Goal: Information Seeking & Learning: Learn about a topic

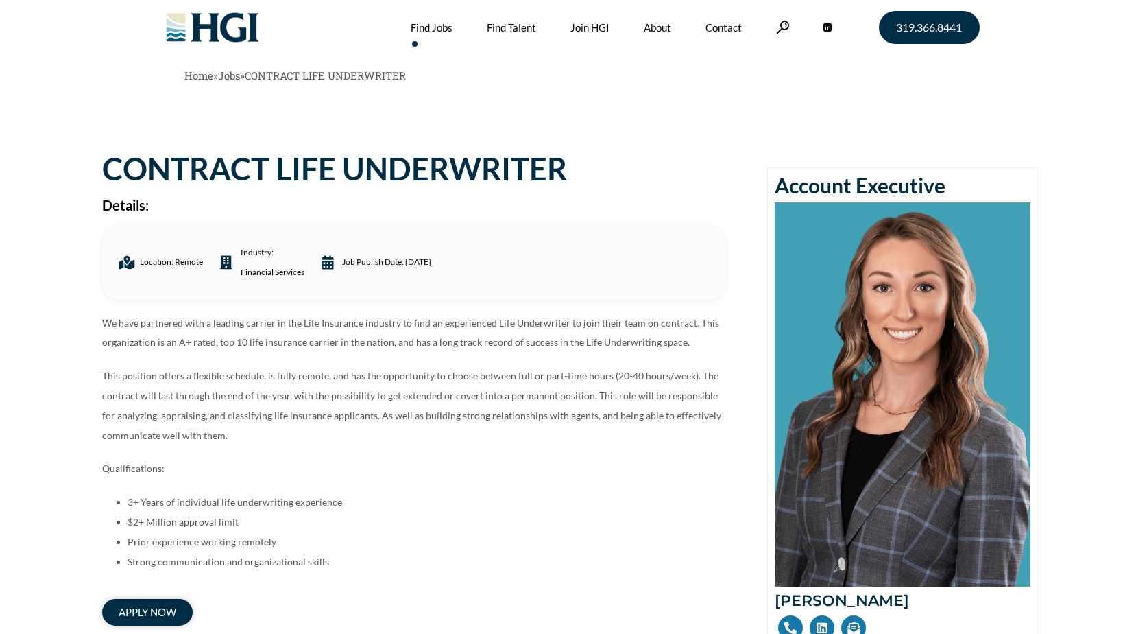
click at [434, 23] on link "Find Jobs" at bounding box center [432, 27] width 42 height 55
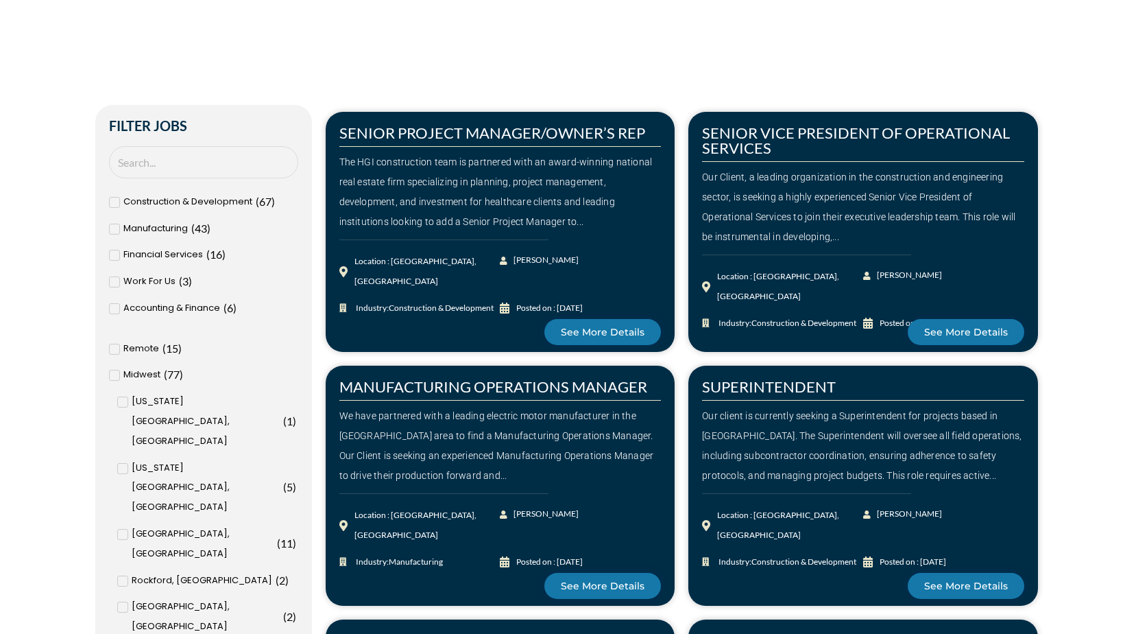
scroll to position [480, 0]
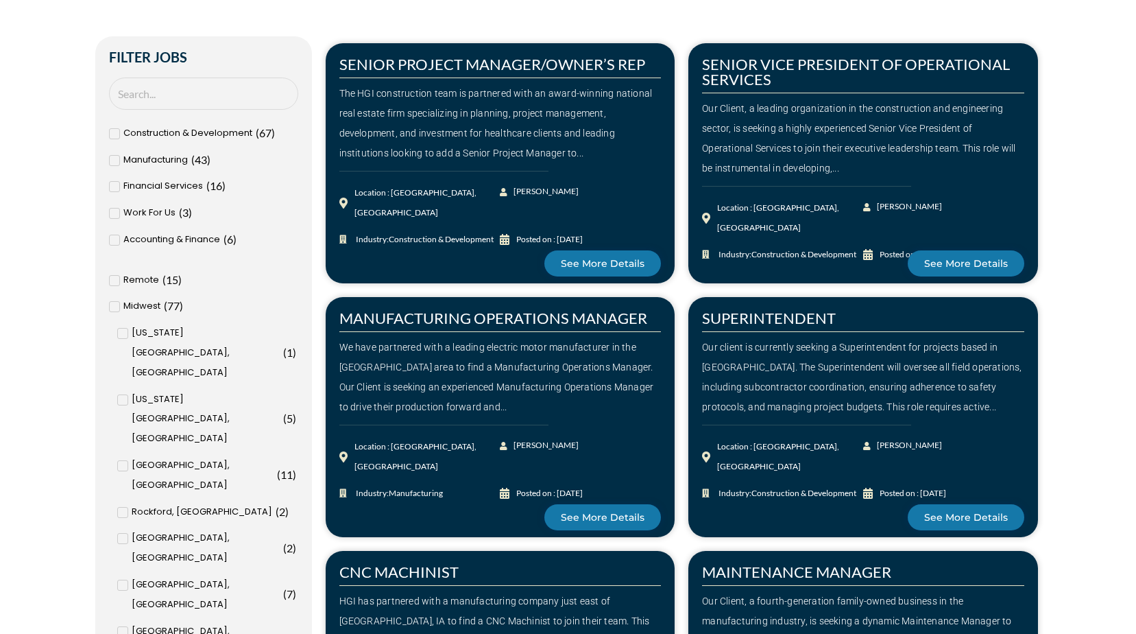
click at [0, 0] on input "Minneapolis, MN ( 12 )" at bounding box center [0, 0] width 0 height 0
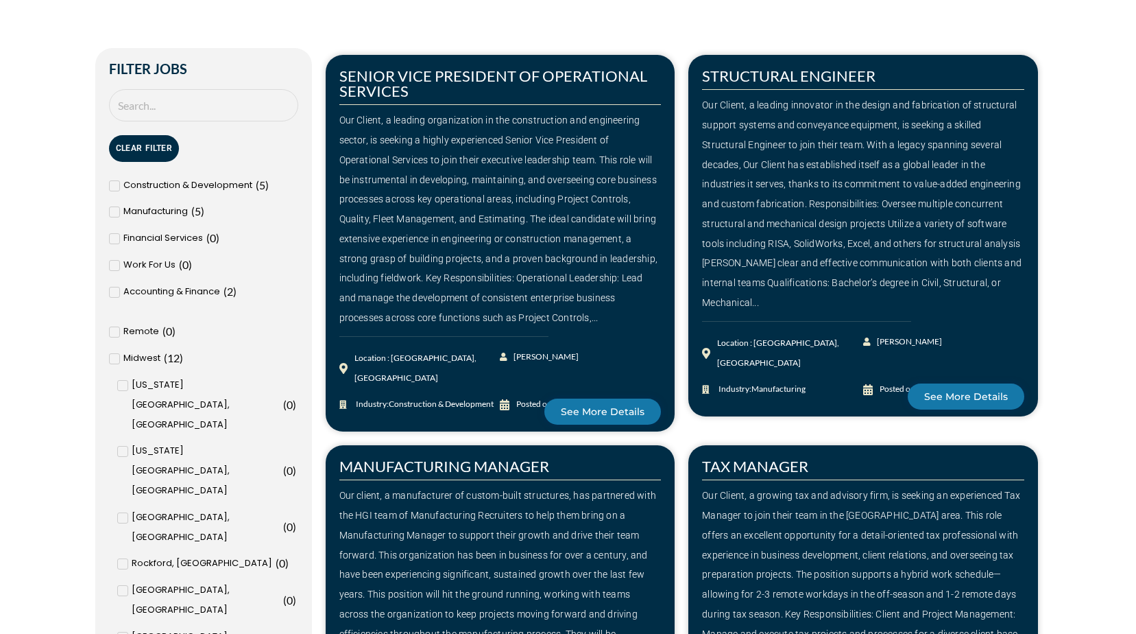
scroll to position [411, 0]
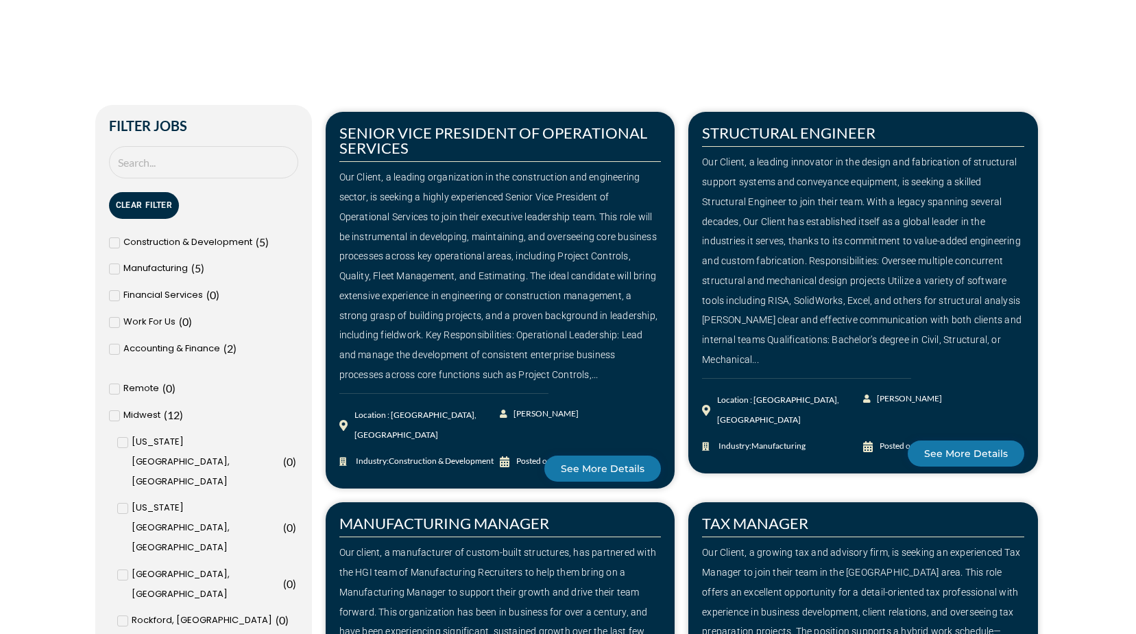
click at [138, 383] on span "Remote" at bounding box center [141, 388] width 36 height 20
click at [0, 0] on input "Remote ( 0 )" at bounding box center [0, 0] width 0 height 0
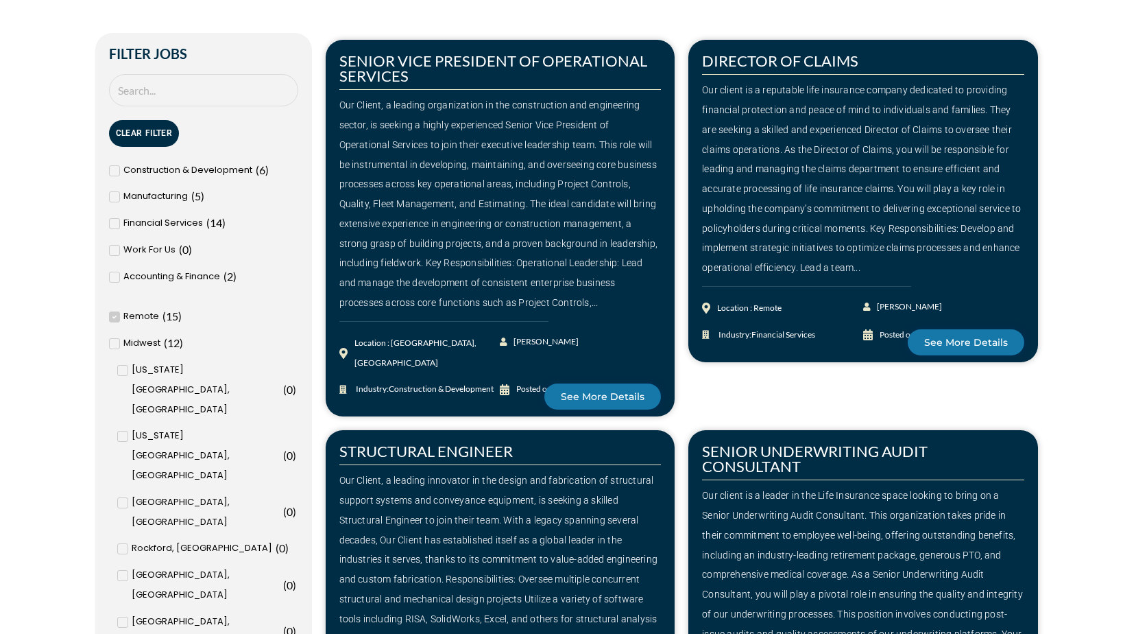
scroll to position [617, 0]
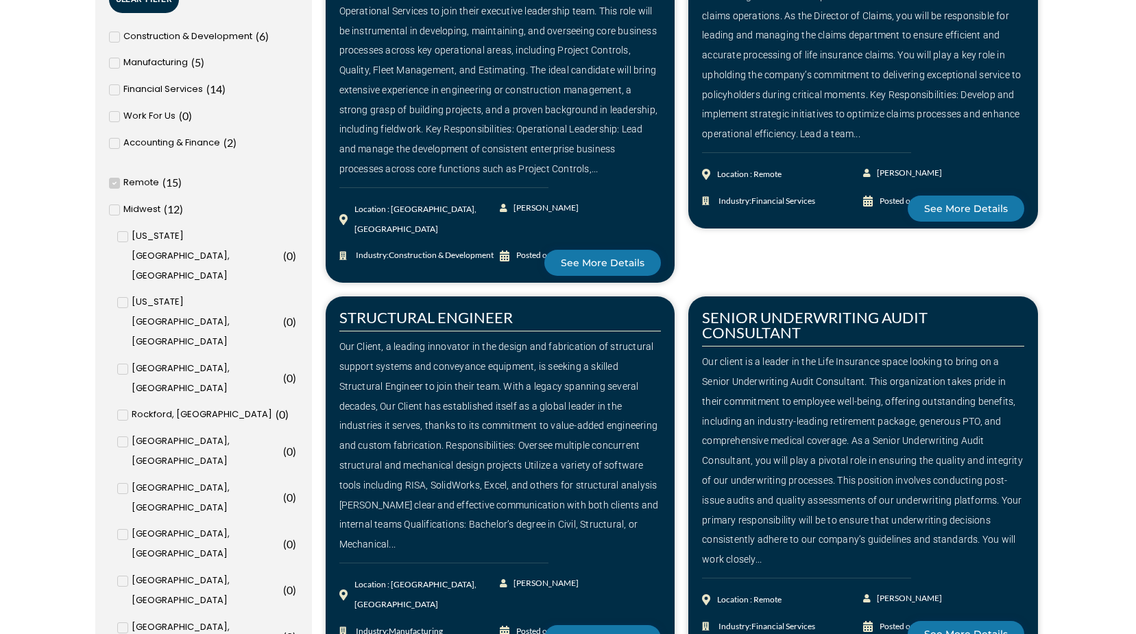
click at [0, 0] on input "Minneapolis, MN ( 12 )" at bounding box center [0, 0] width 0 height 0
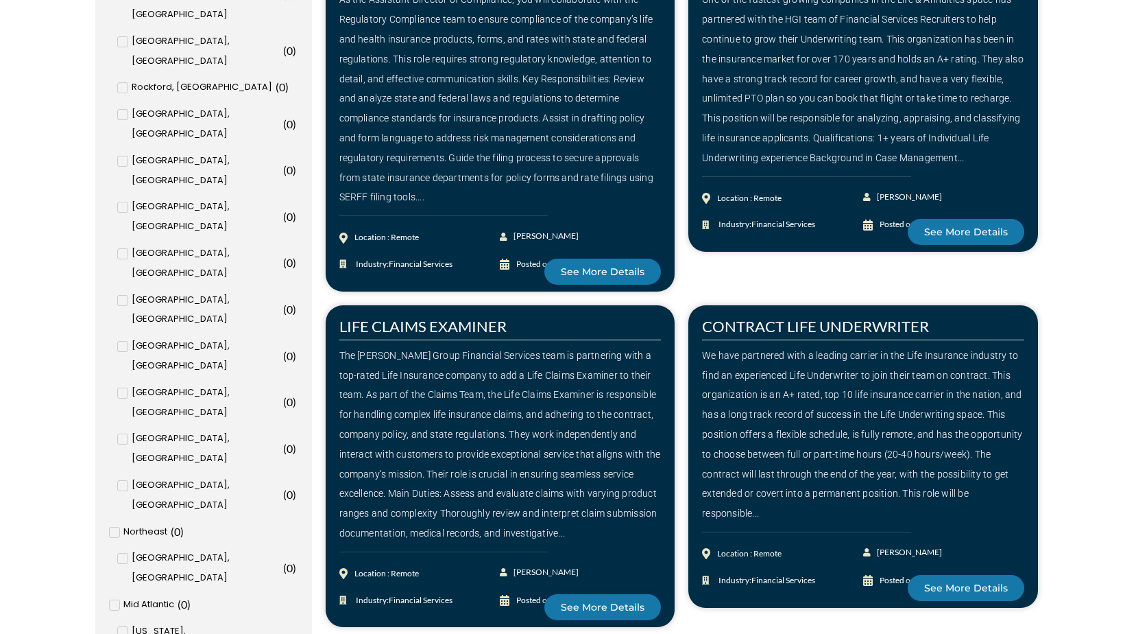
scroll to position [960, 0]
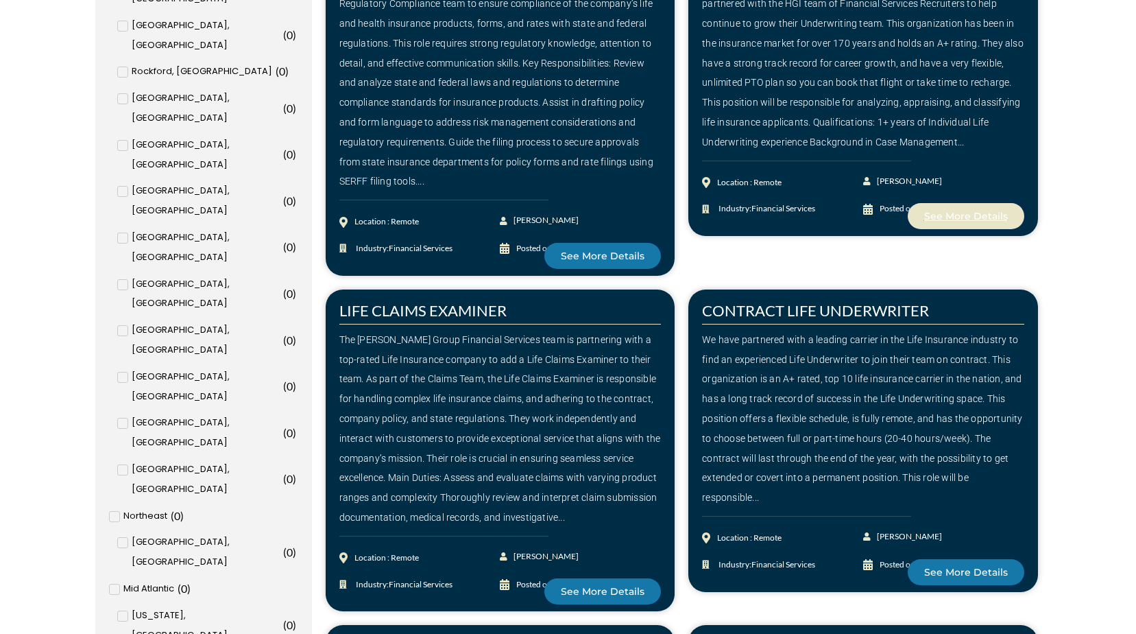
click at [955, 217] on span "See More Details" at bounding box center [966, 216] width 84 height 10
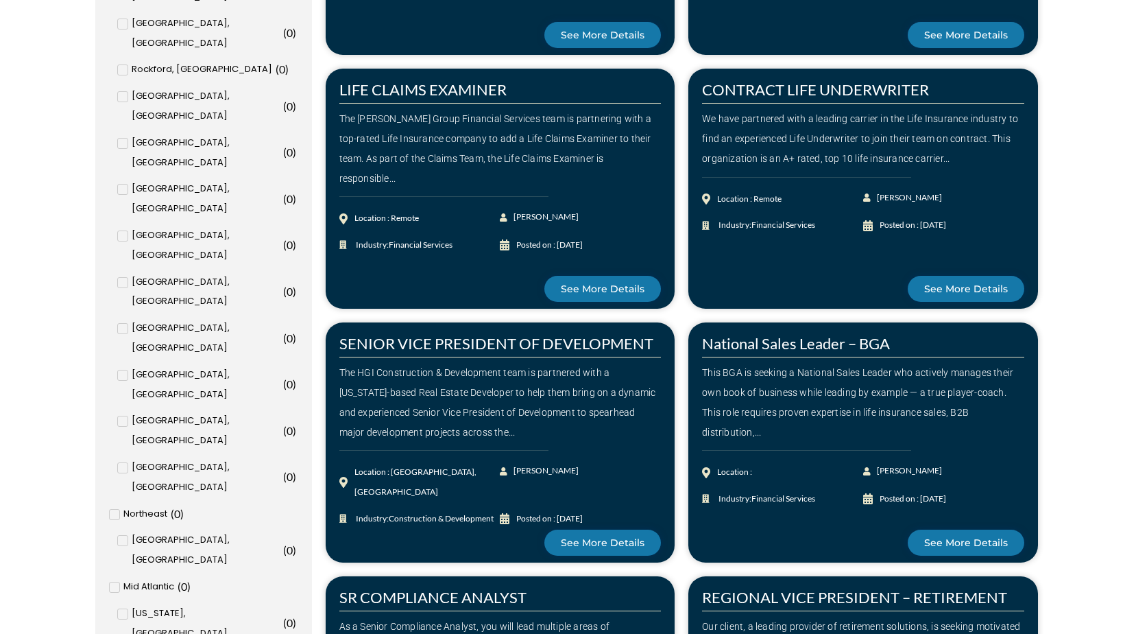
scroll to position [960, 0]
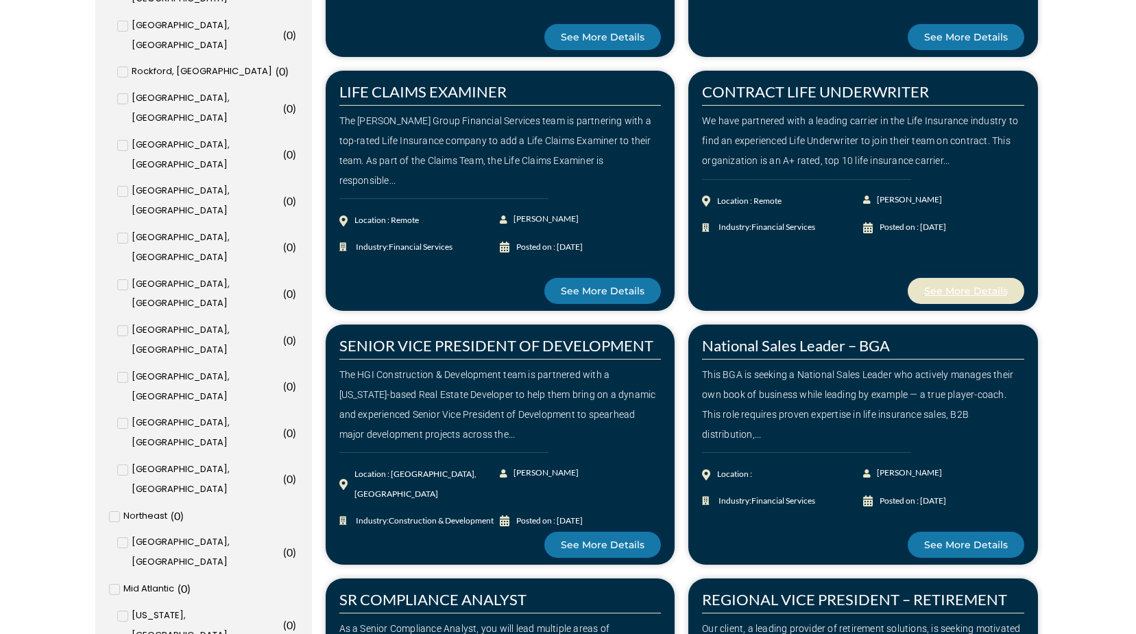
click at [954, 292] on span "See More Details" at bounding box center [966, 291] width 84 height 10
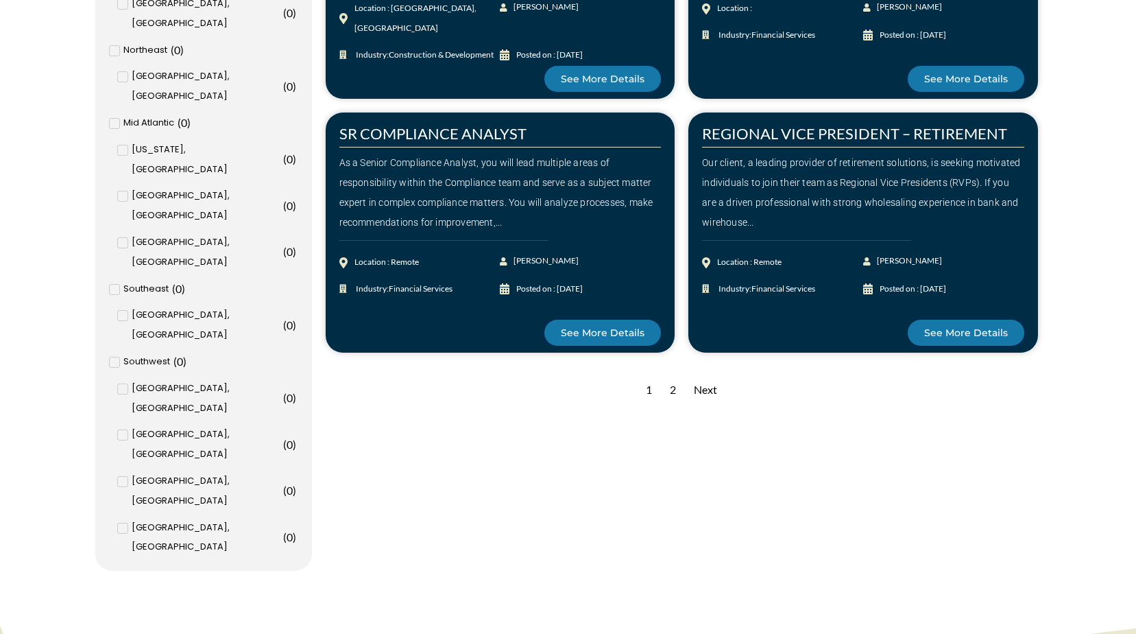
scroll to position [1440, 0]
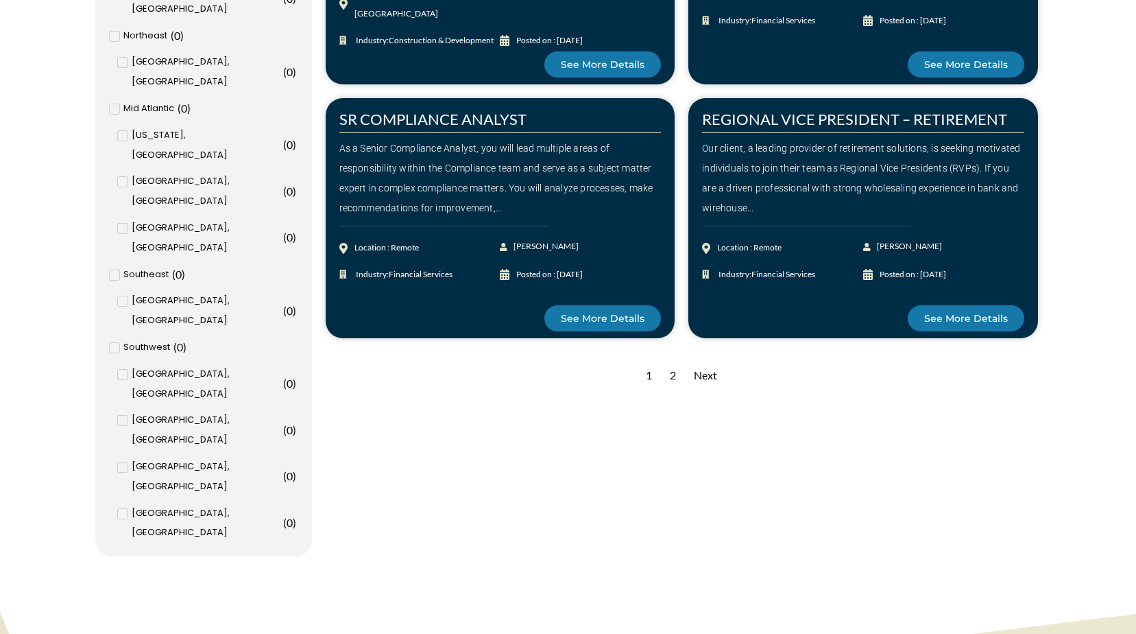
click at [712, 375] on div "Next" at bounding box center [705, 376] width 37 height 34
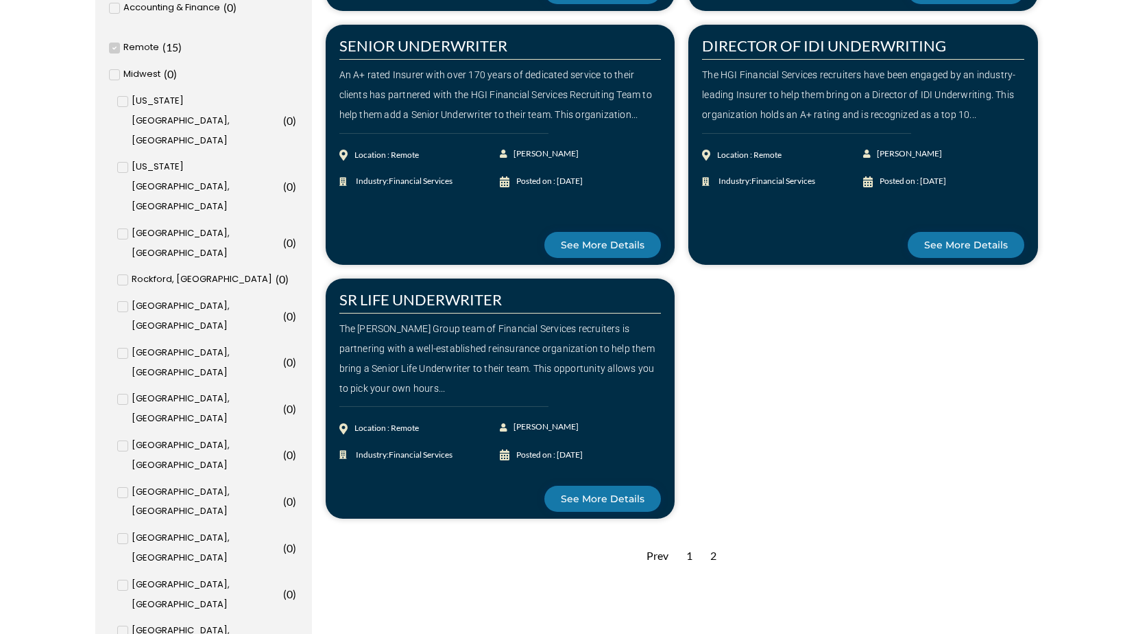
scroll to position [754, 0]
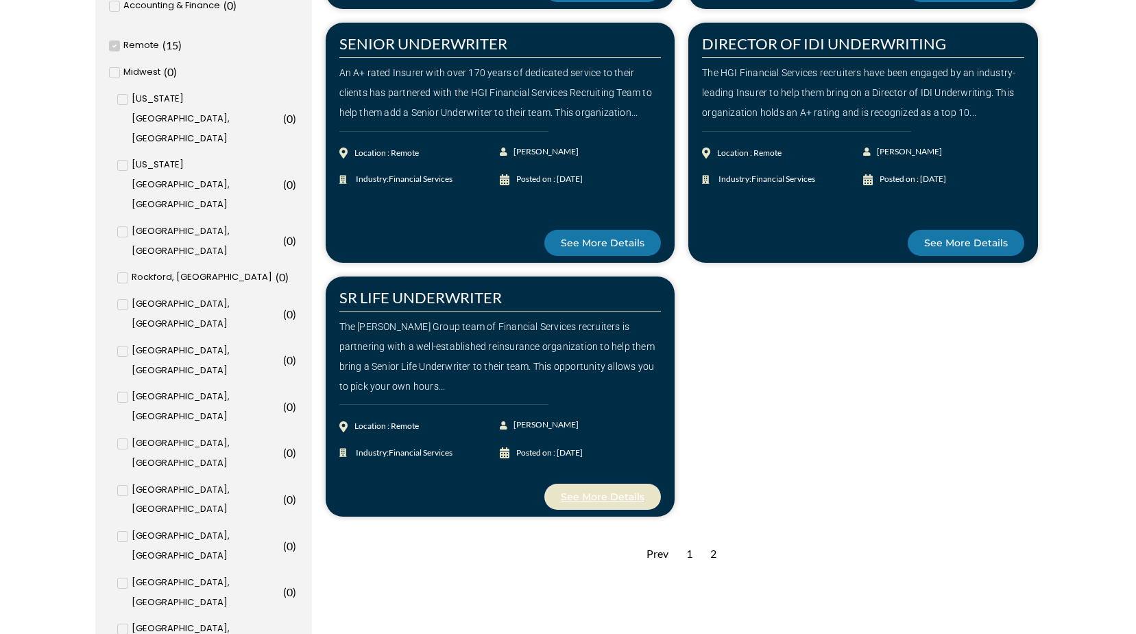
click at [600, 495] on span "See More Details" at bounding box center [603, 497] width 84 height 10
